Goal: Task Accomplishment & Management: Use online tool/utility

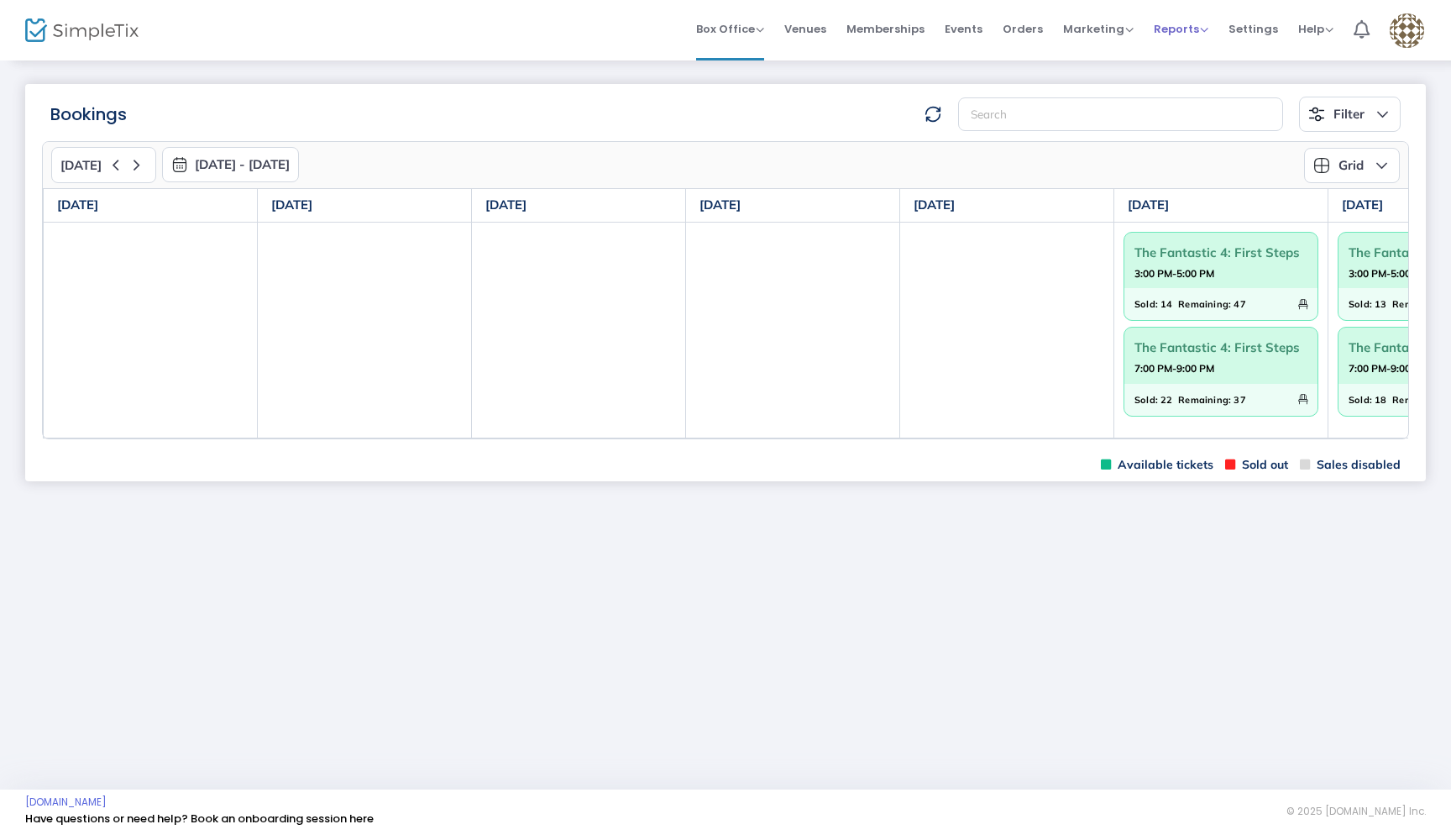
click at [1178, 30] on span "Reports" at bounding box center [1181, 29] width 55 height 16
click at [1190, 85] on li "Sales Reports" at bounding box center [1208, 89] width 109 height 33
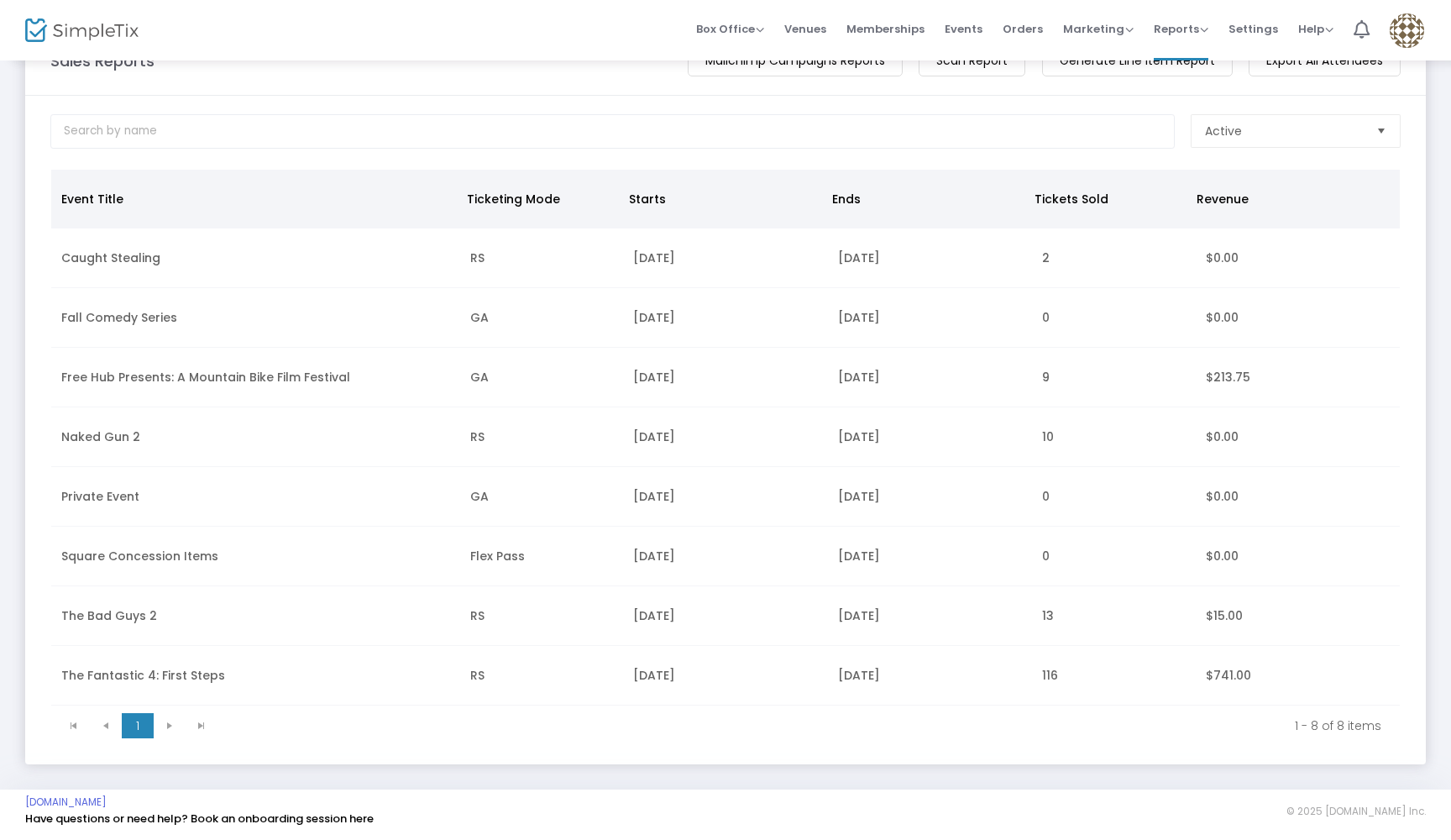
click at [166, 652] on td "The Fantastic 4: First Steps" at bounding box center [256, 675] width 409 height 60
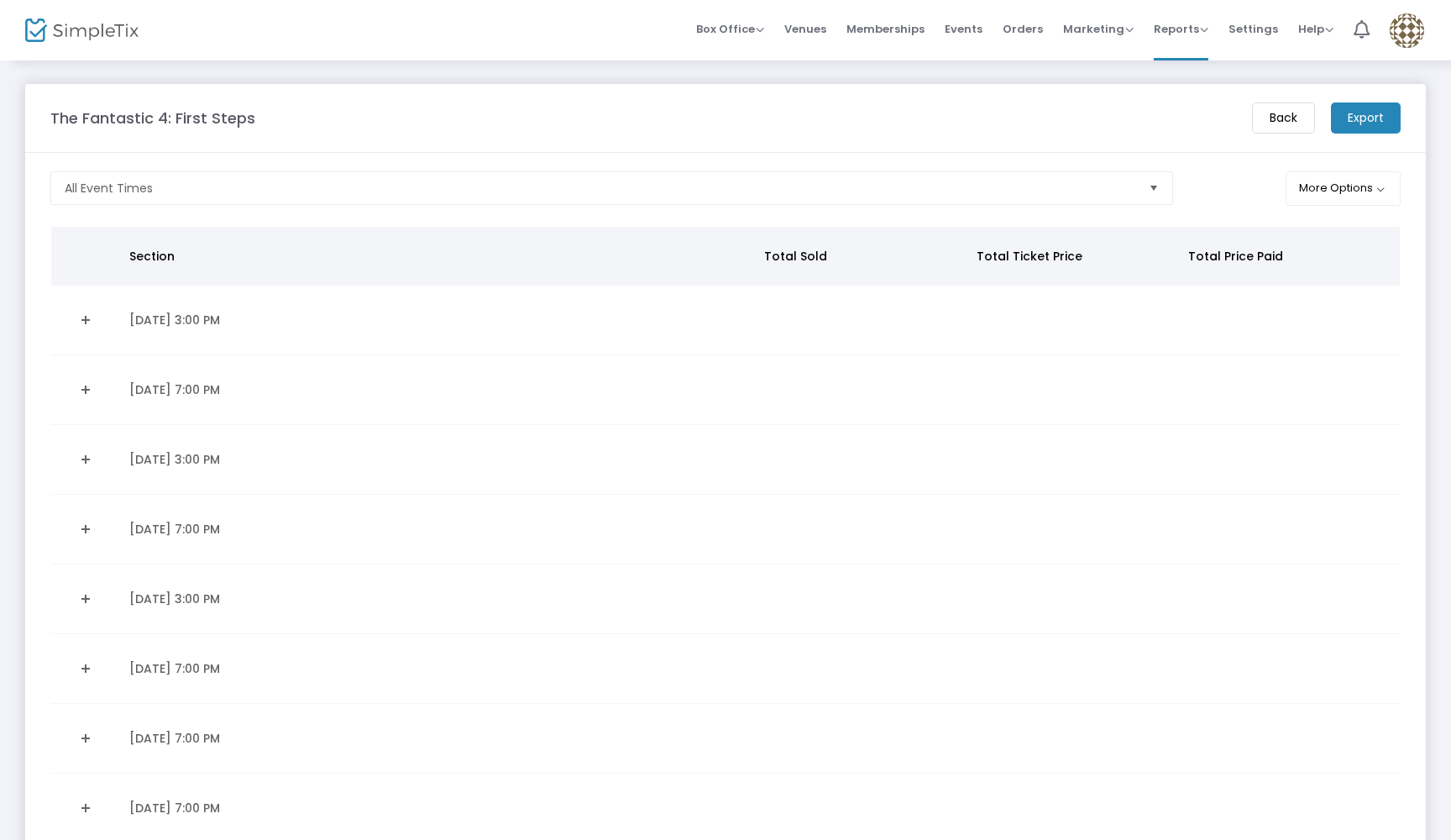
click at [1143, 189] on span "Select" at bounding box center [1153, 188] width 28 height 28
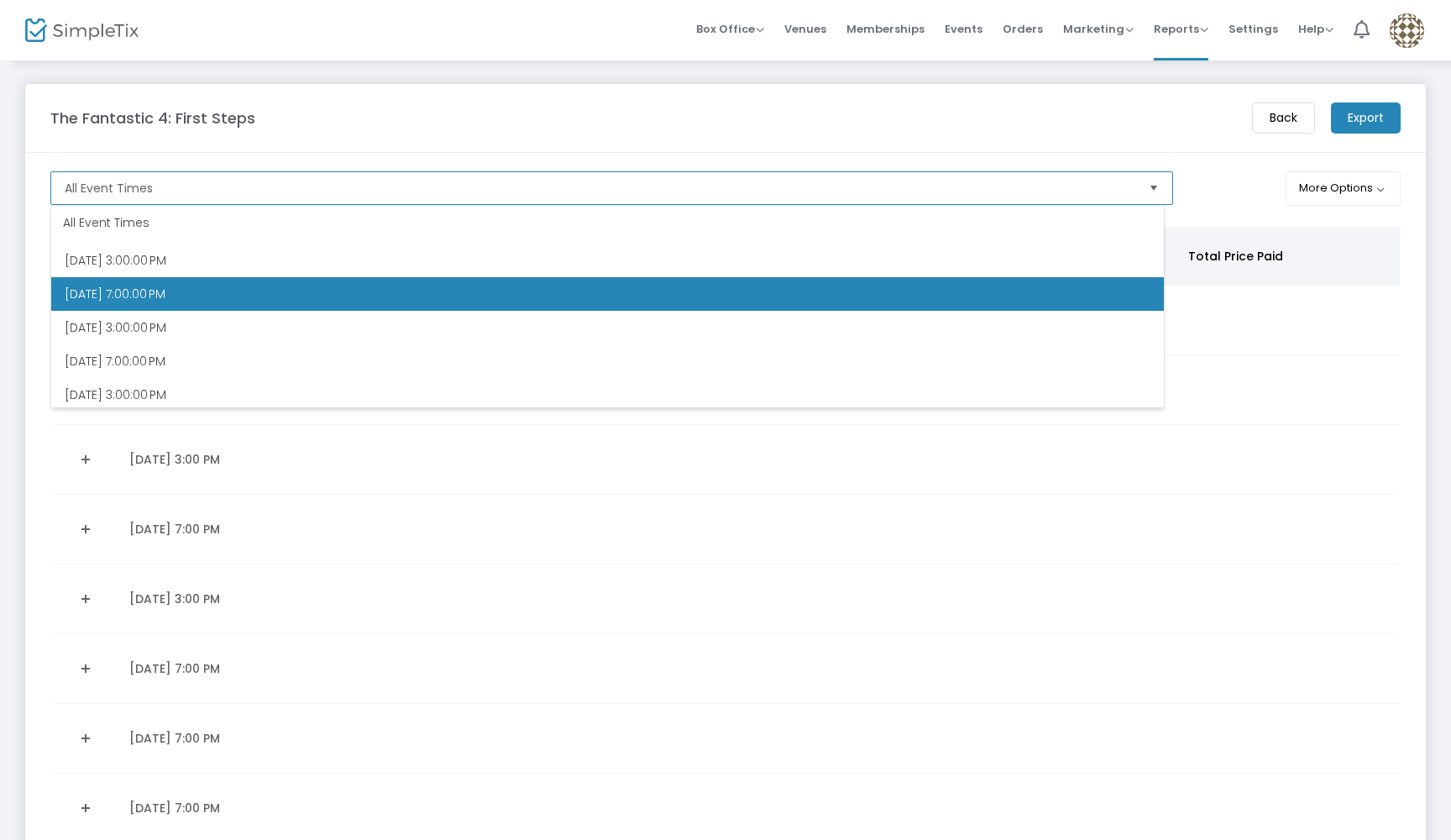
scroll to position [437, 0]
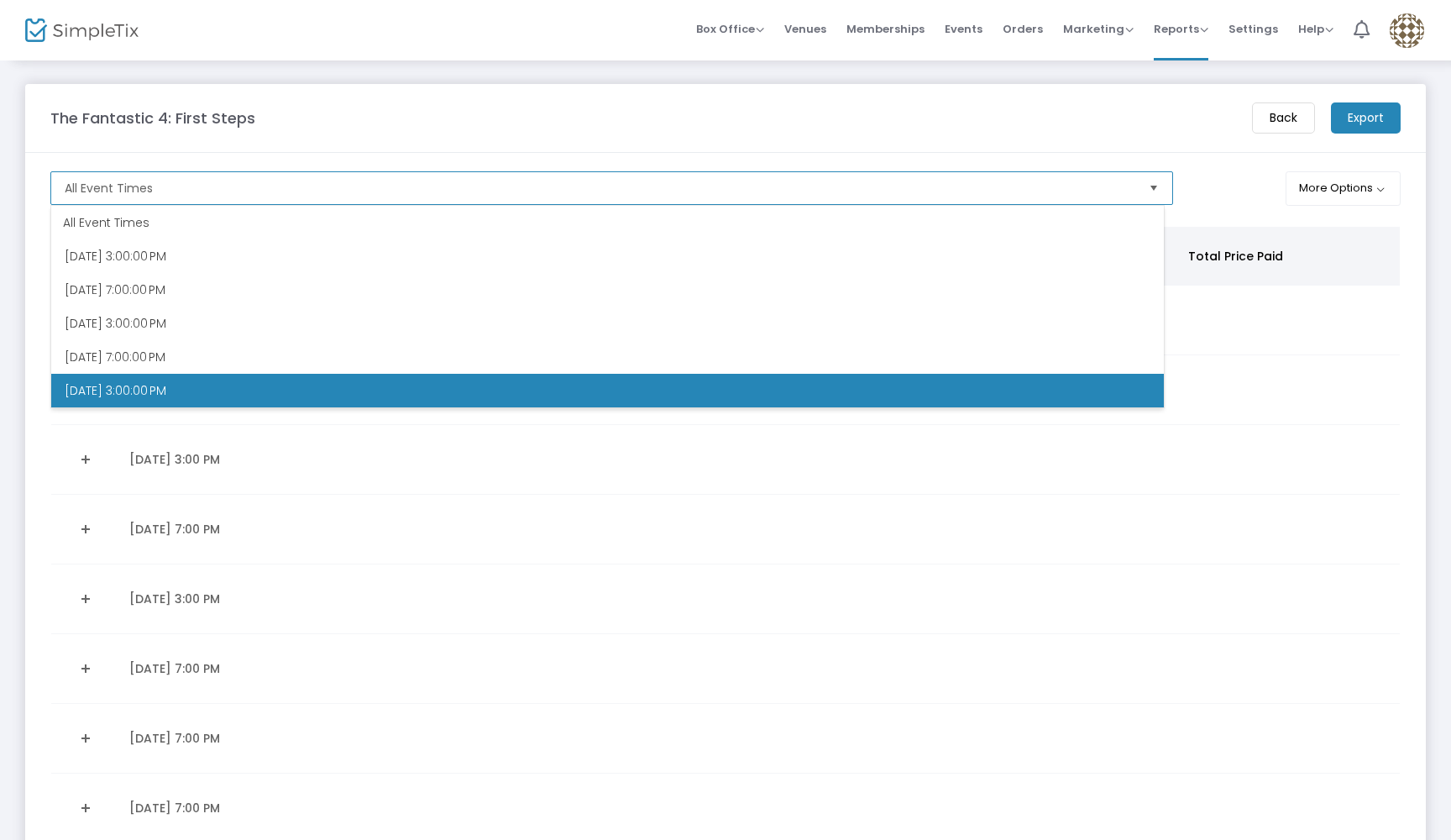
click at [100, 385] on span "8/15/2025 3:00:00 PM" at bounding box center [116, 390] width 101 height 17
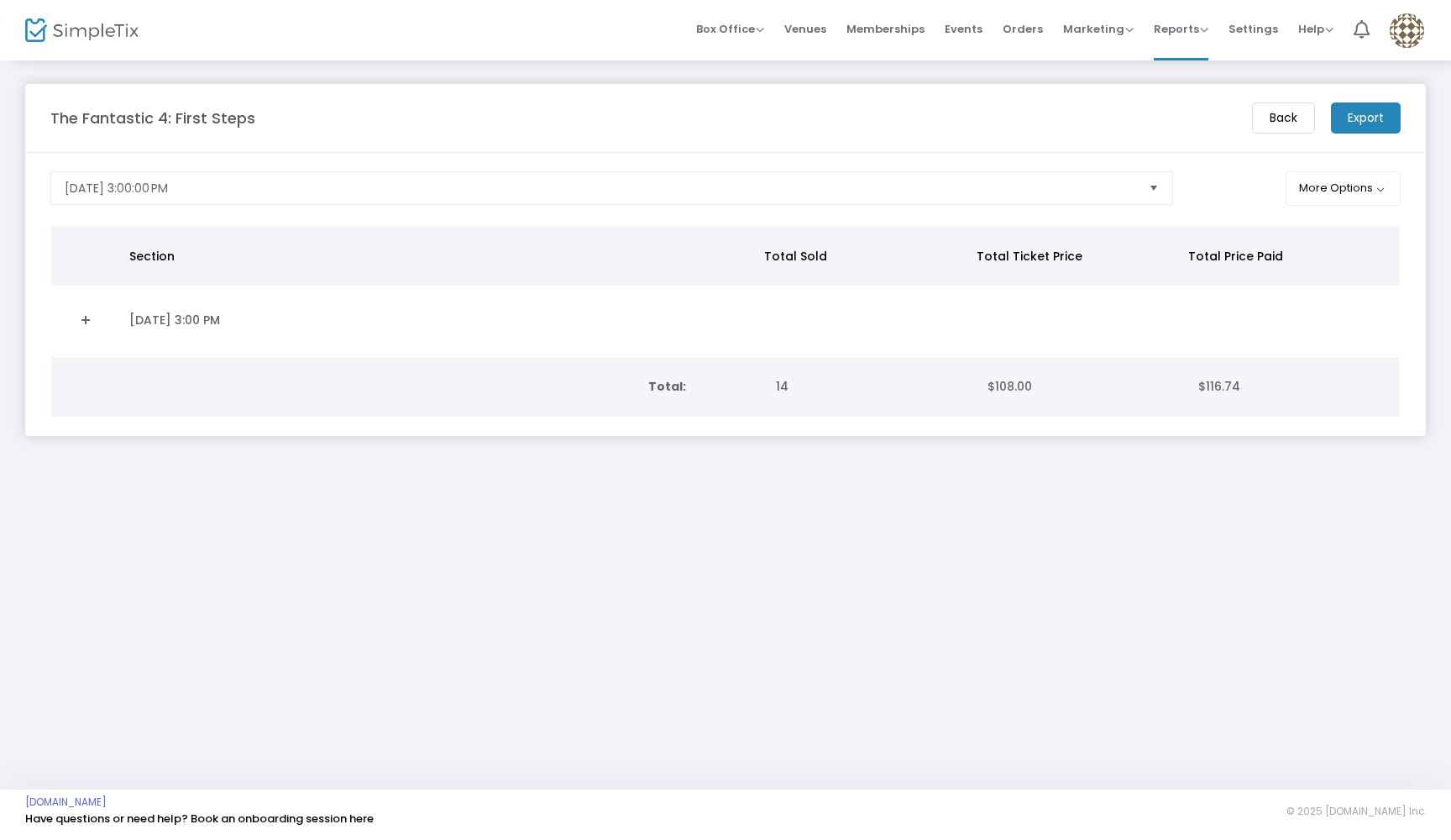
click at [1352, 112] on m-button "Export" at bounding box center [1366, 117] width 69 height 31
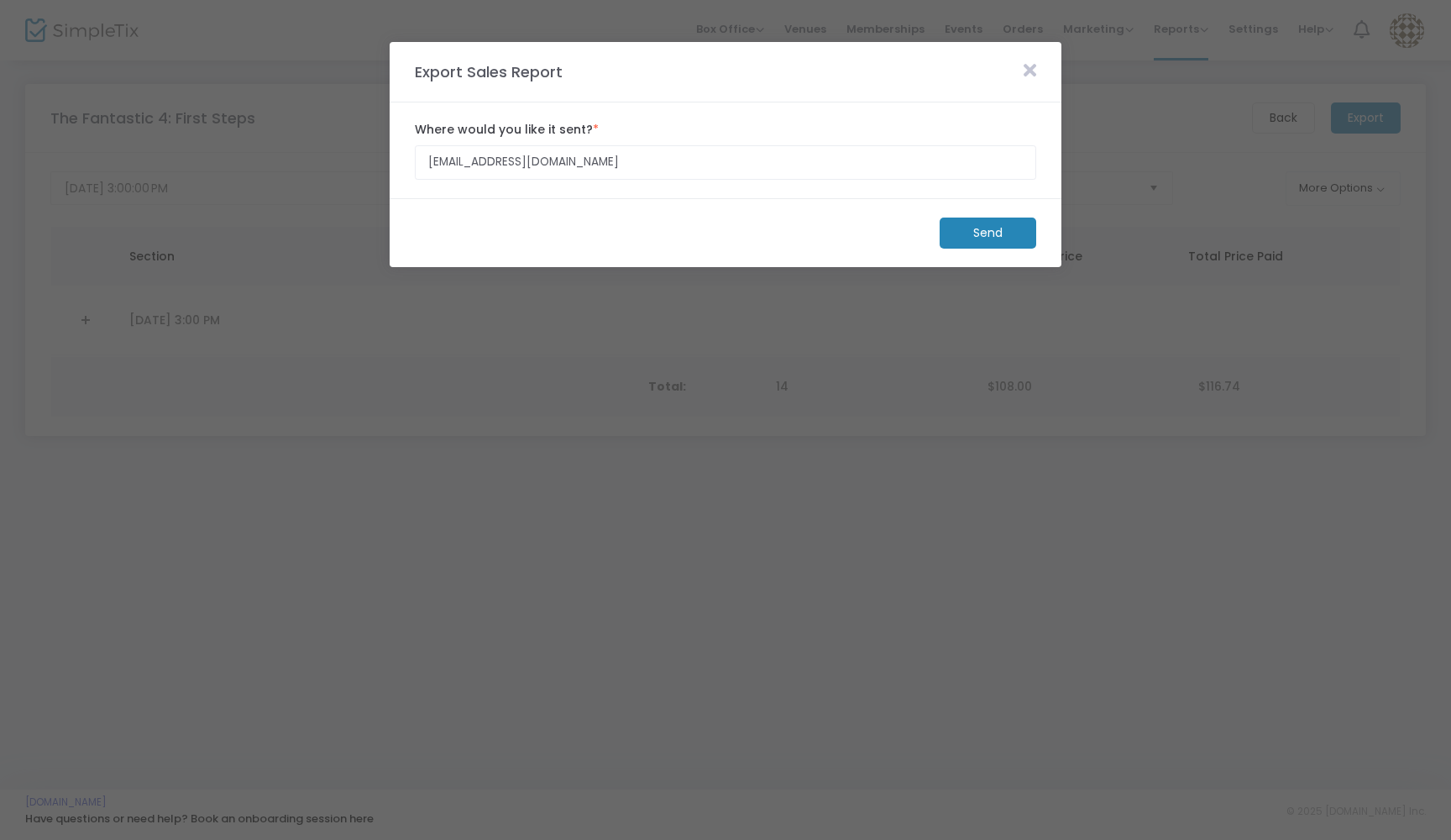
click at [984, 239] on m-button "Send" at bounding box center [988, 232] width 96 height 31
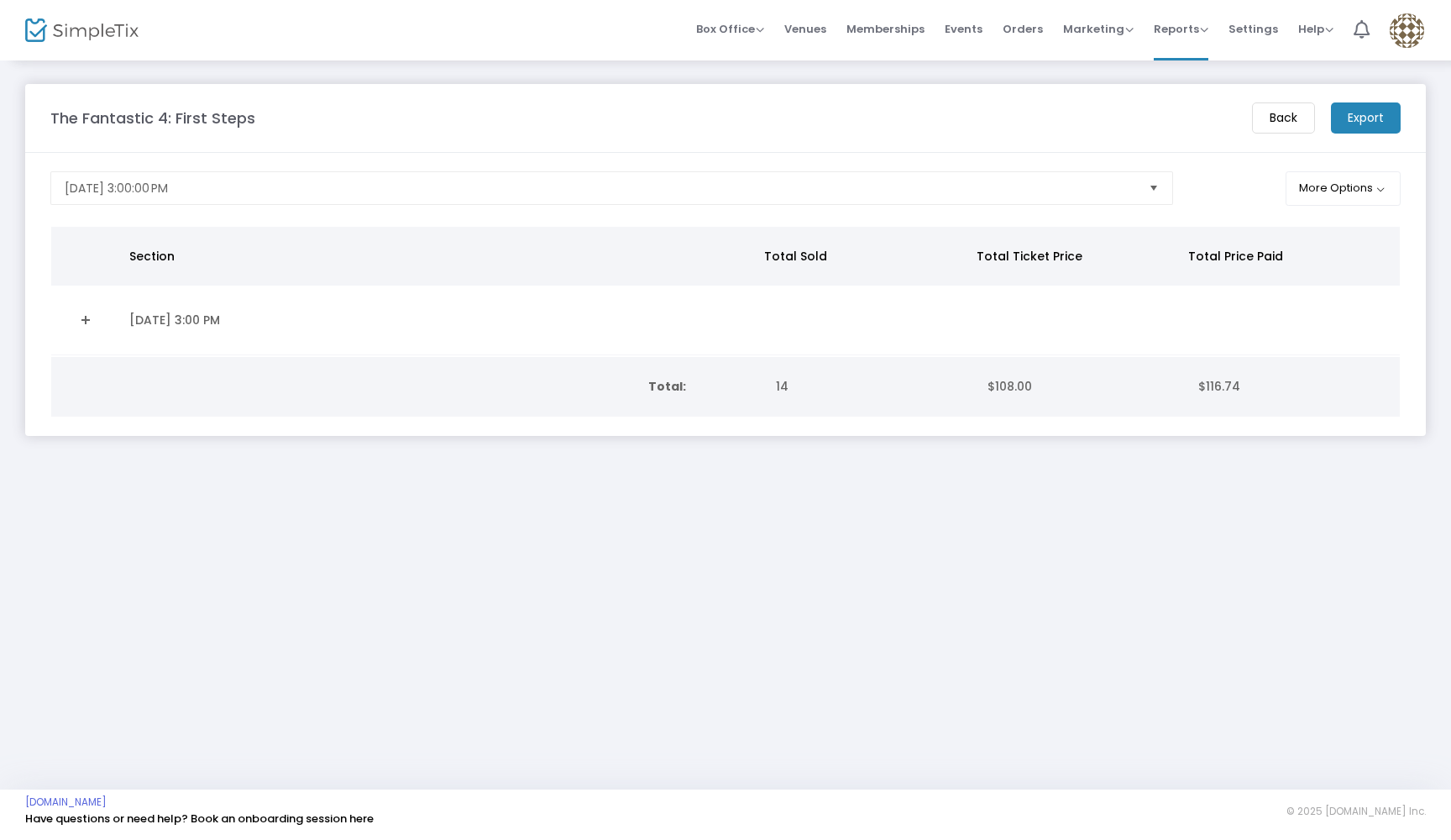
click at [1152, 178] on span "Select" at bounding box center [1153, 188] width 28 height 28
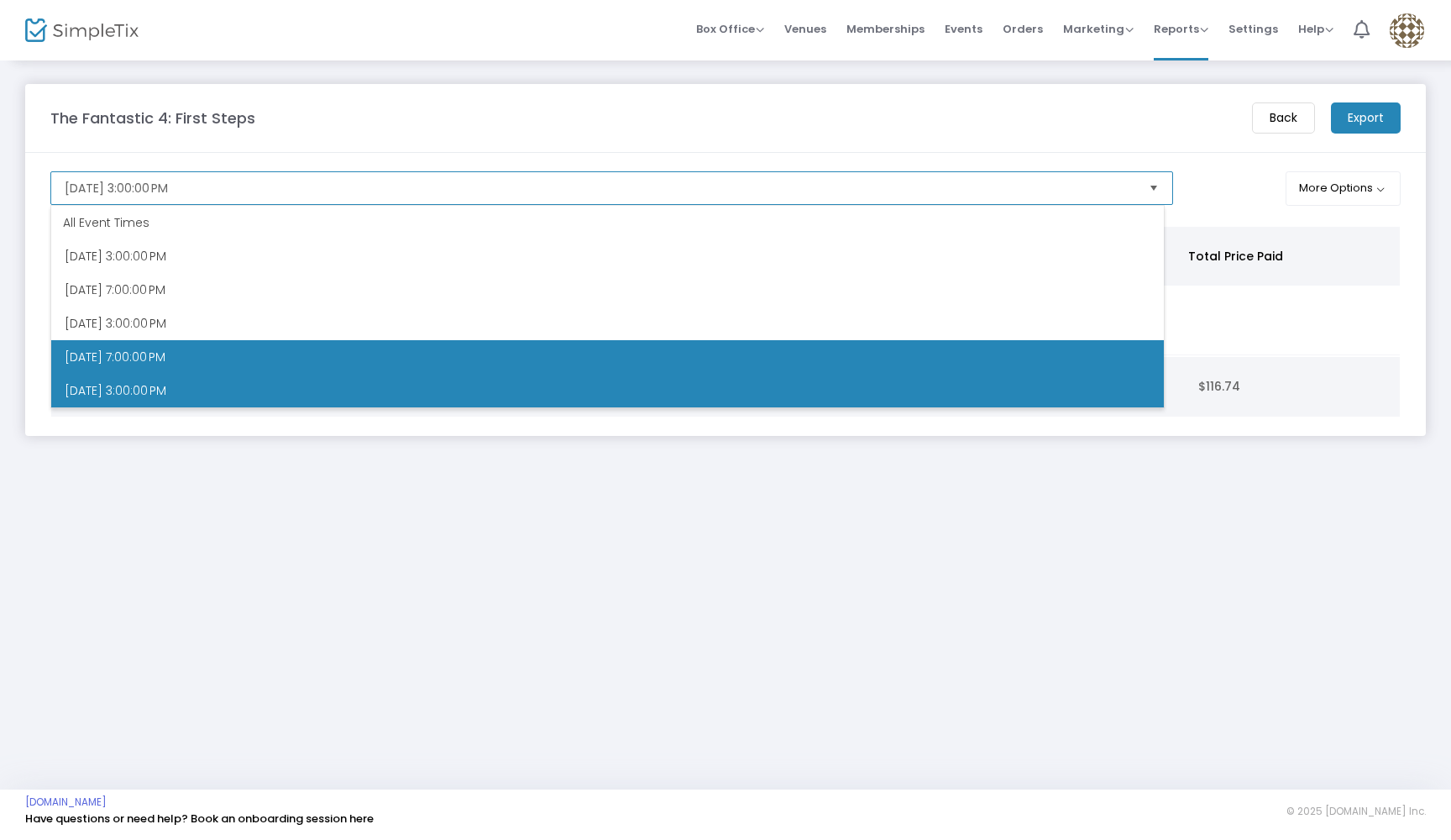
click at [166, 351] on span "8/15/2025 7:00:00 PM" at bounding box center [115, 357] width 101 height 17
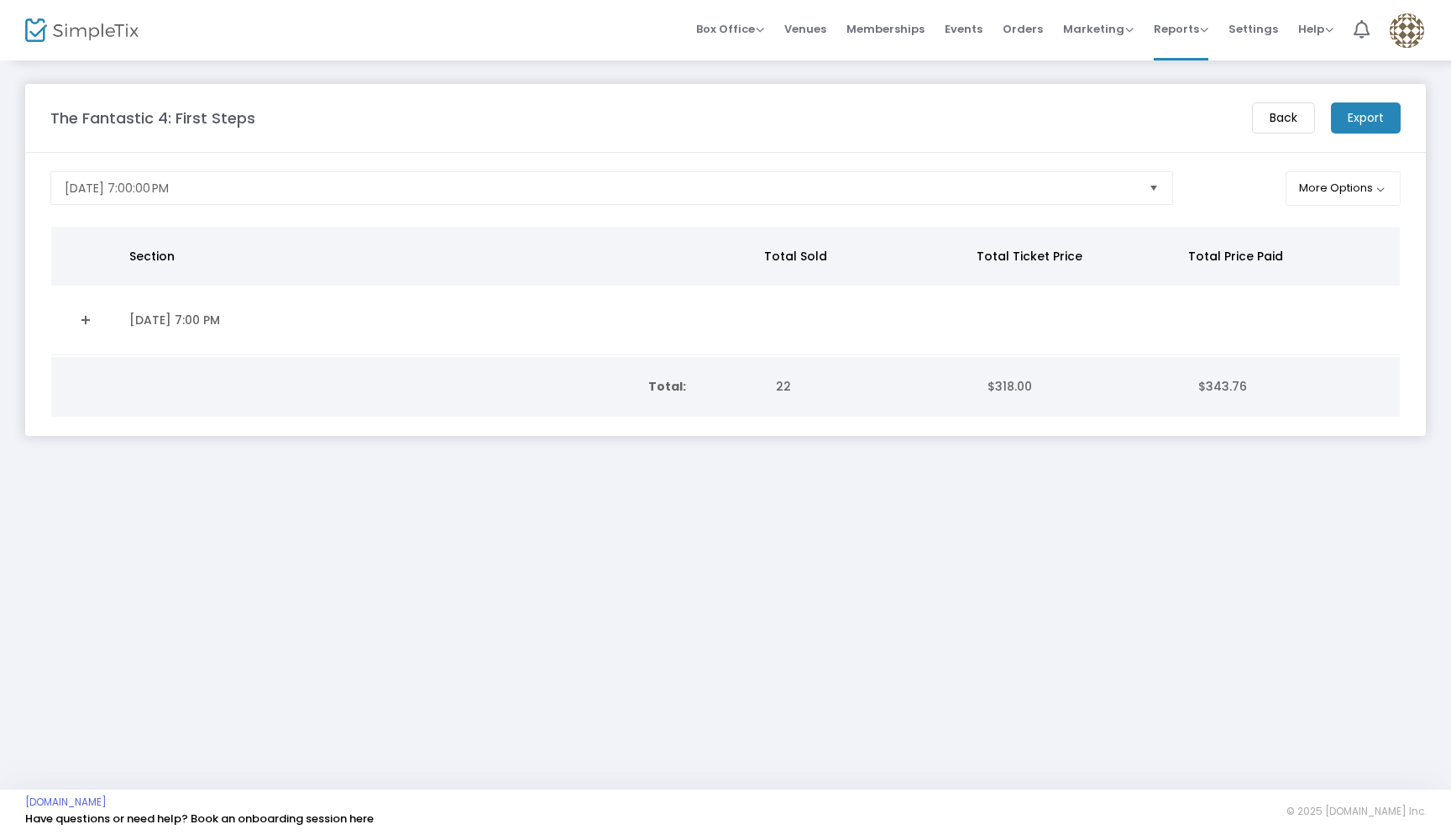
click at [1347, 112] on m-button "Export" at bounding box center [1366, 117] width 69 height 31
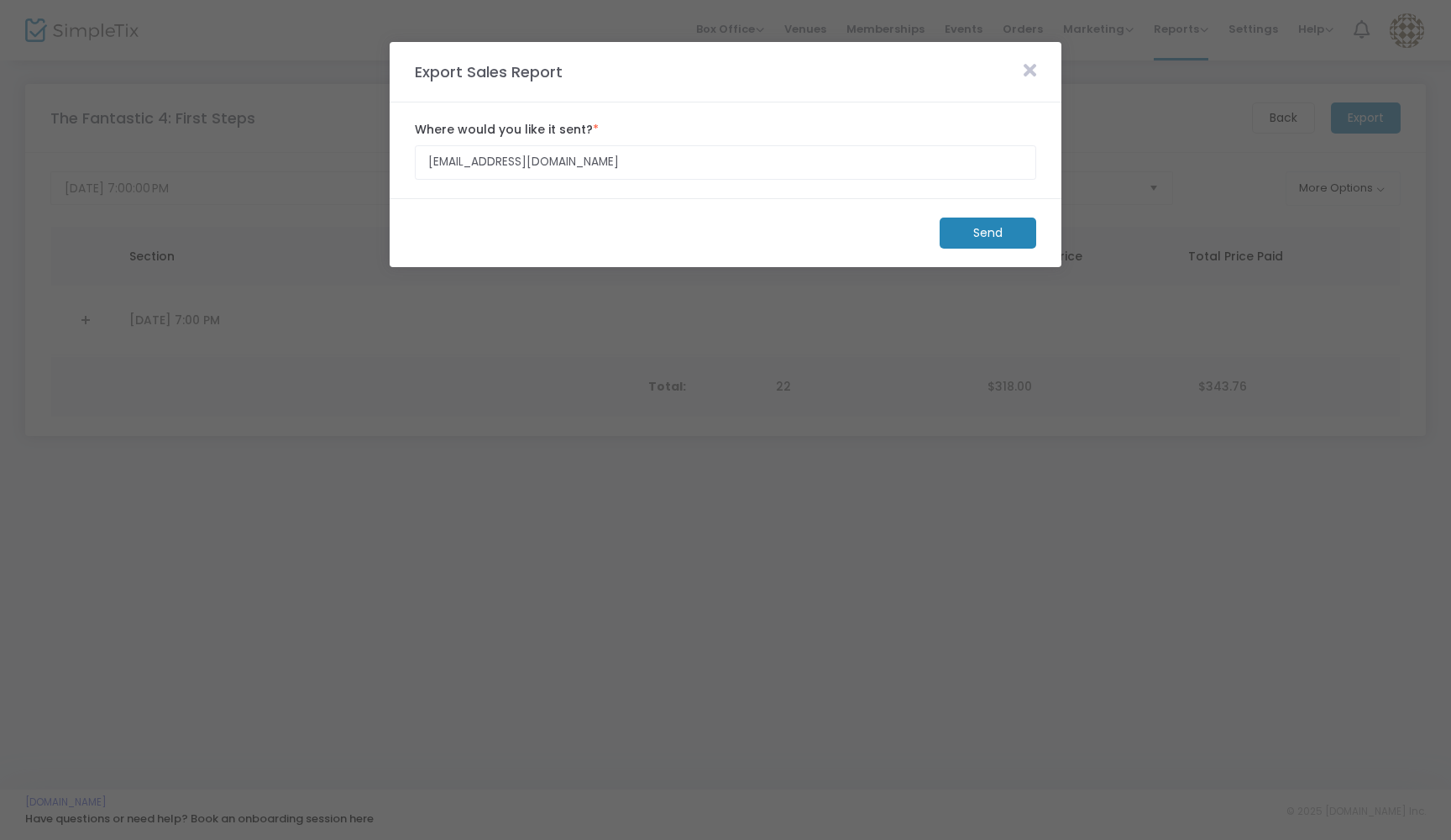
click at [974, 229] on m-button "Send" at bounding box center [988, 232] width 96 height 31
